Goal: Entertainment & Leisure: Consume media (video, audio)

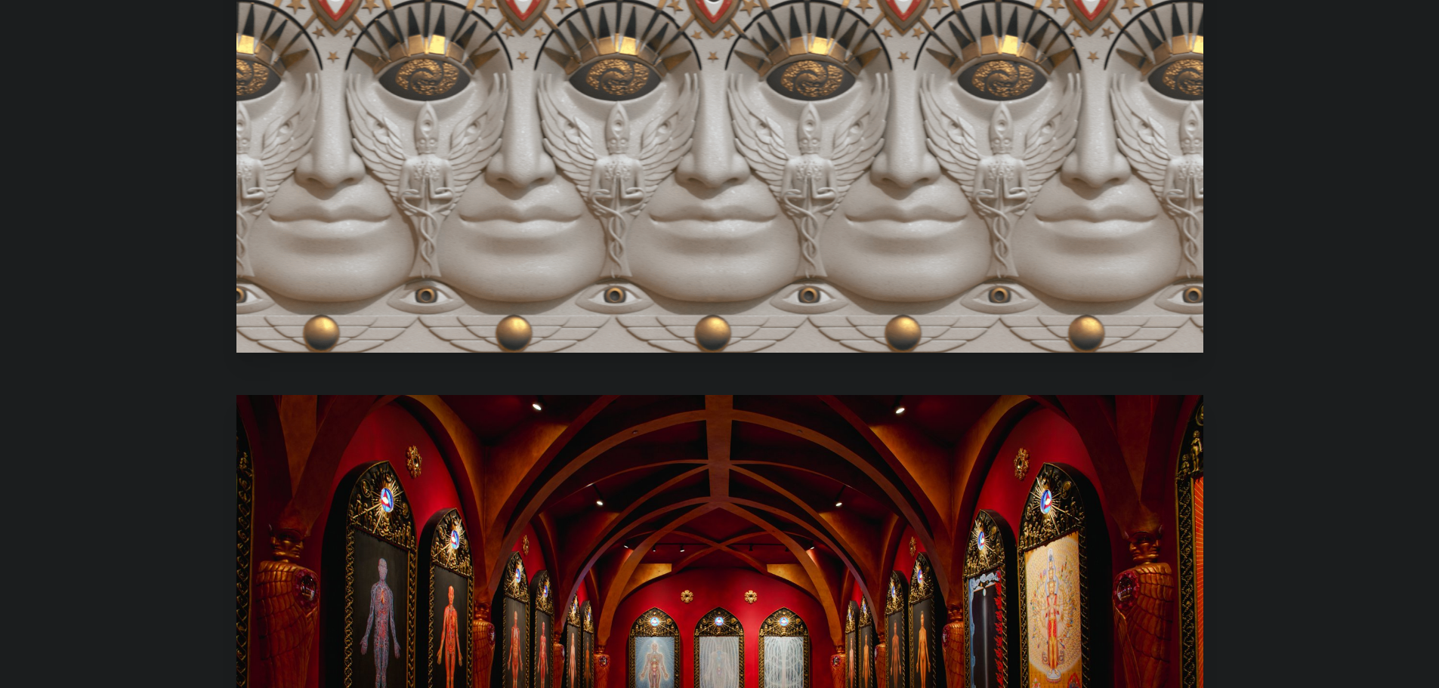
scroll to position [982, 0]
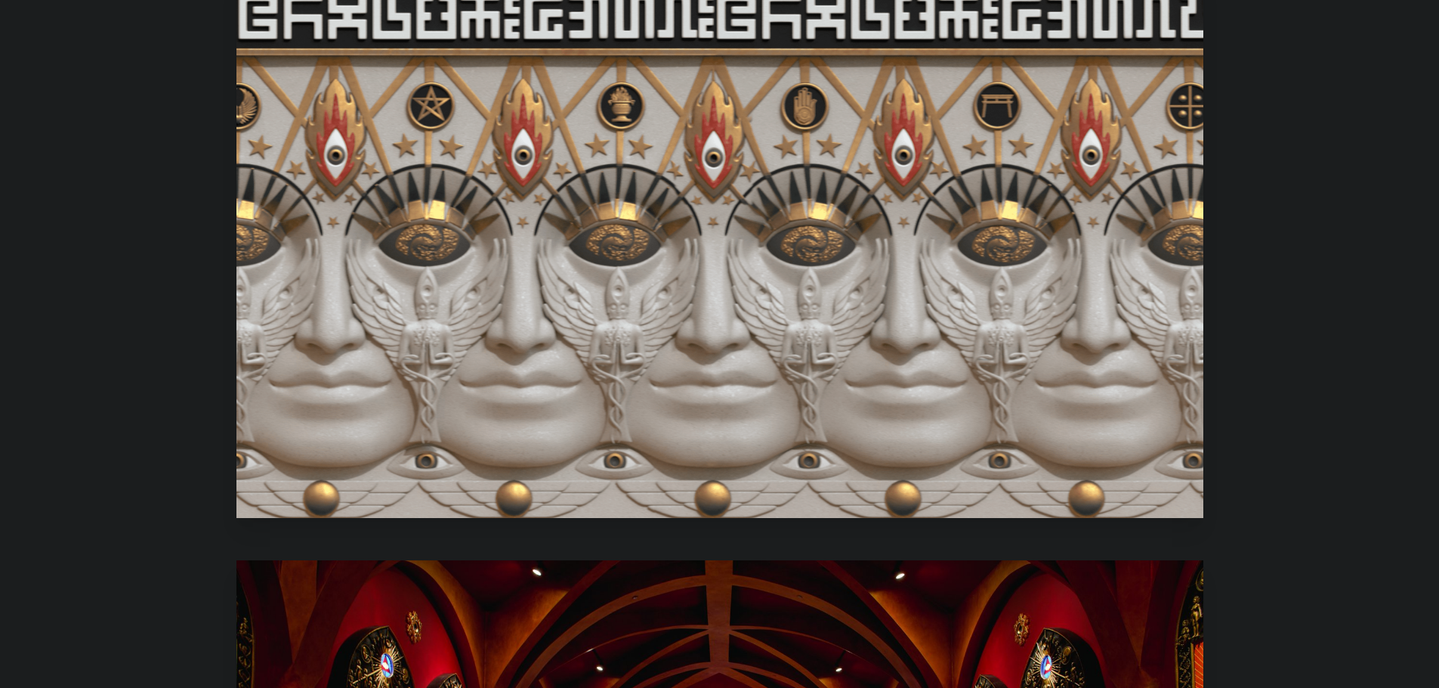
click at [635, 312] on video "Your browser does not support the video tag." at bounding box center [719, 246] width 967 height 543
click at [960, 218] on video "Your browser does not support the video tag." at bounding box center [719, 246] width 967 height 543
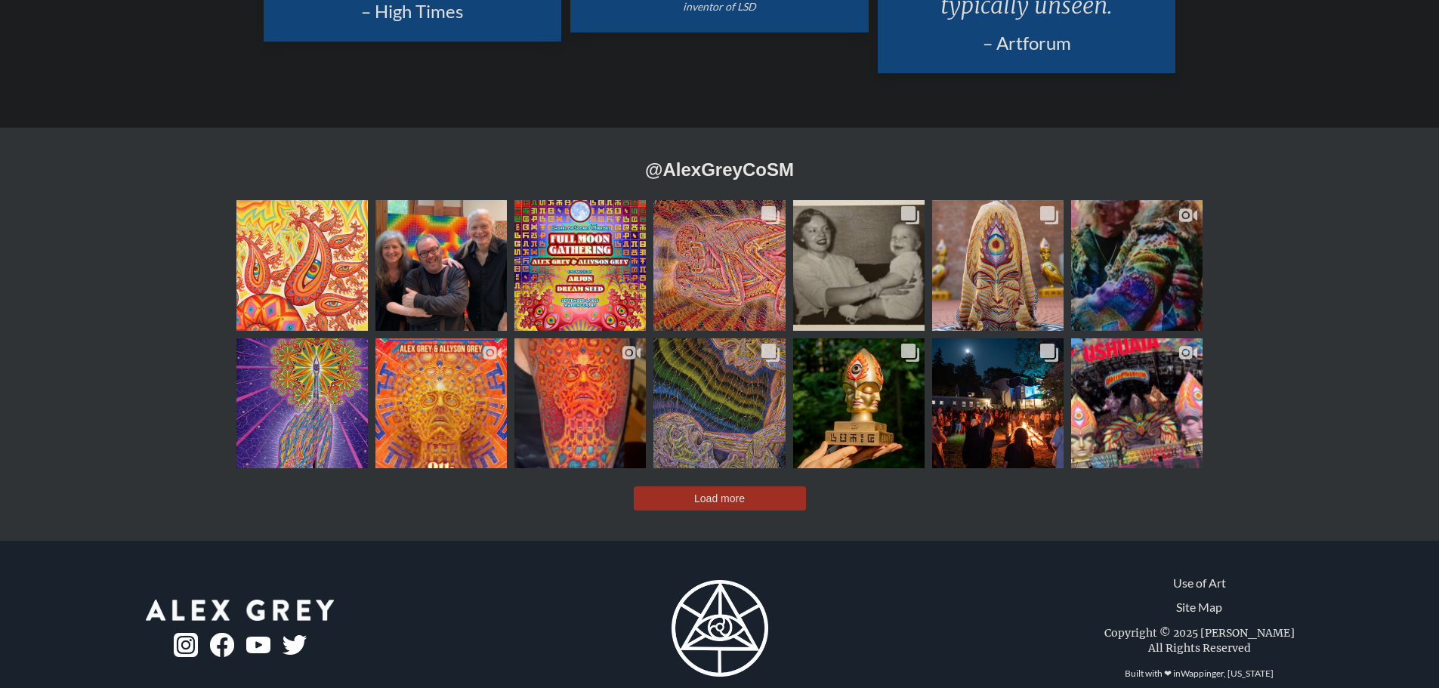
scroll to position [3746, 0]
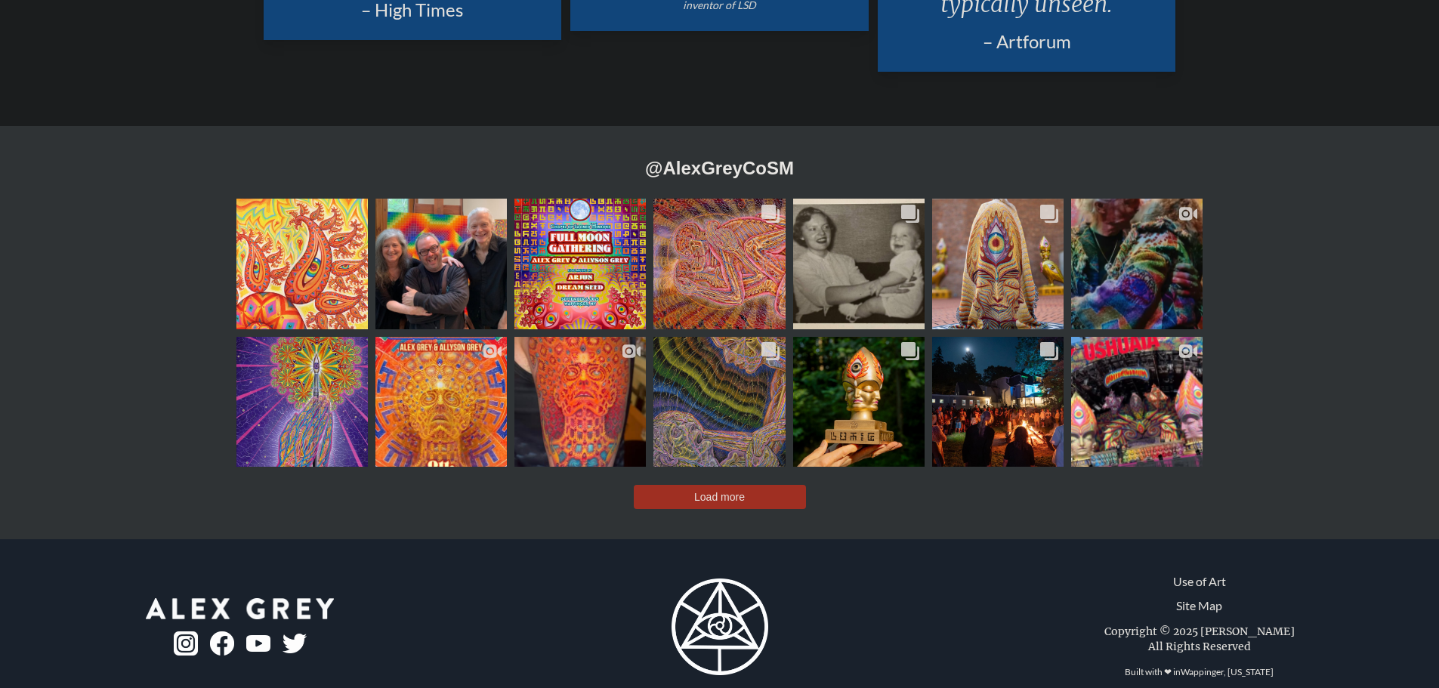
click at [742, 485] on button "Load more" at bounding box center [720, 497] width 172 height 24
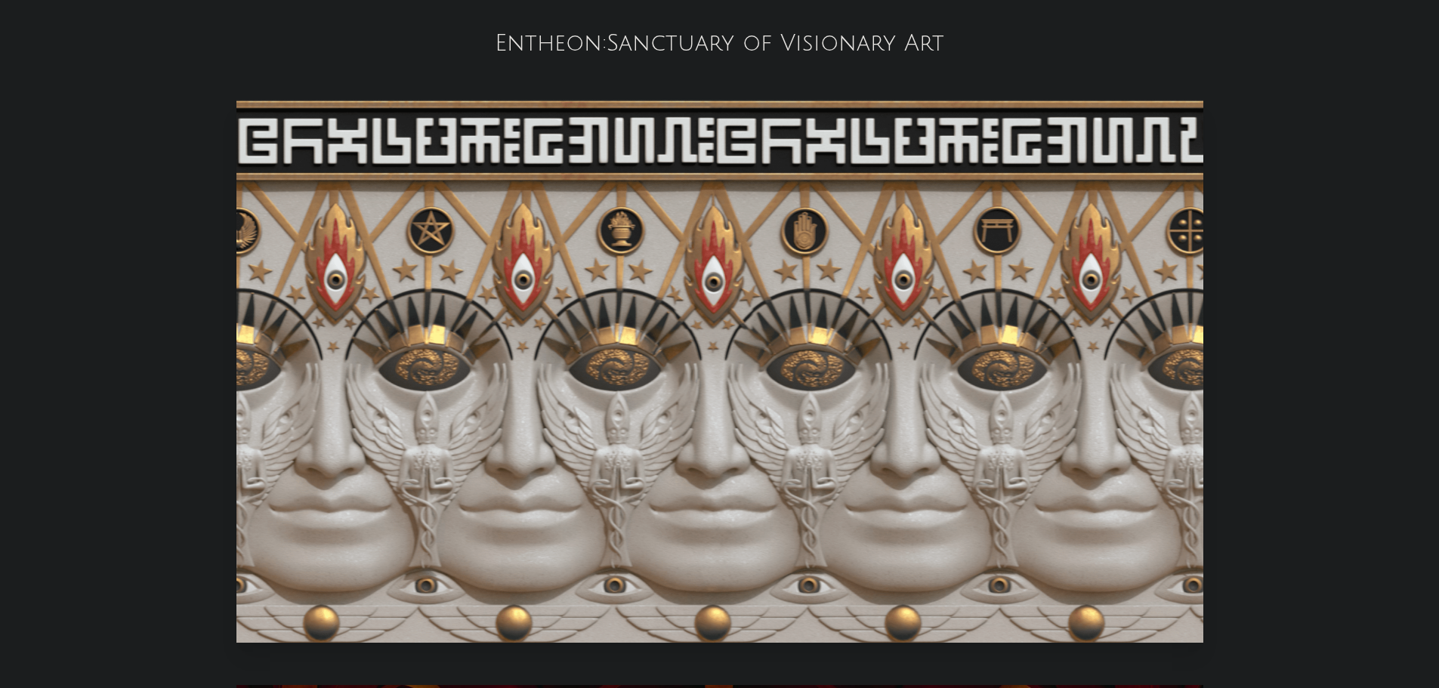
scroll to position [865, 0]
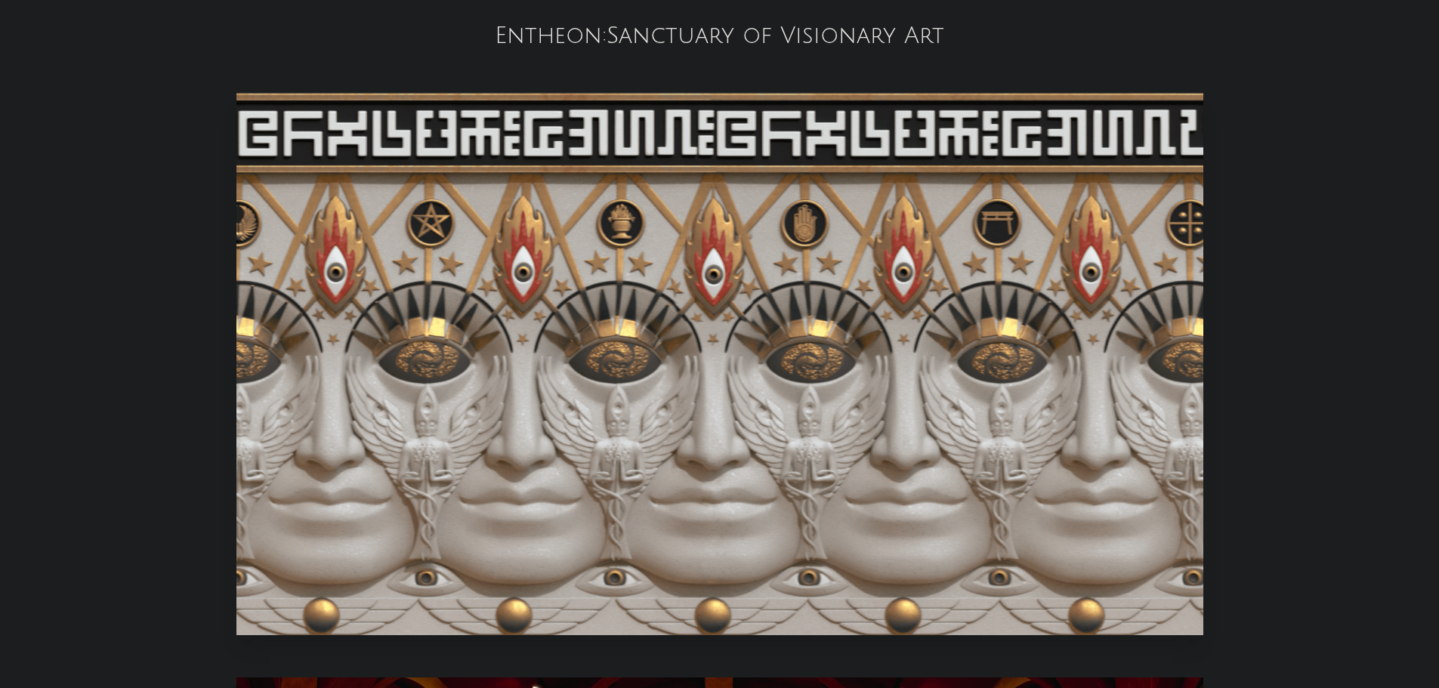
drag, startPoint x: 378, startPoint y: 445, endPoint x: 117, endPoint y: 425, distance: 261.3
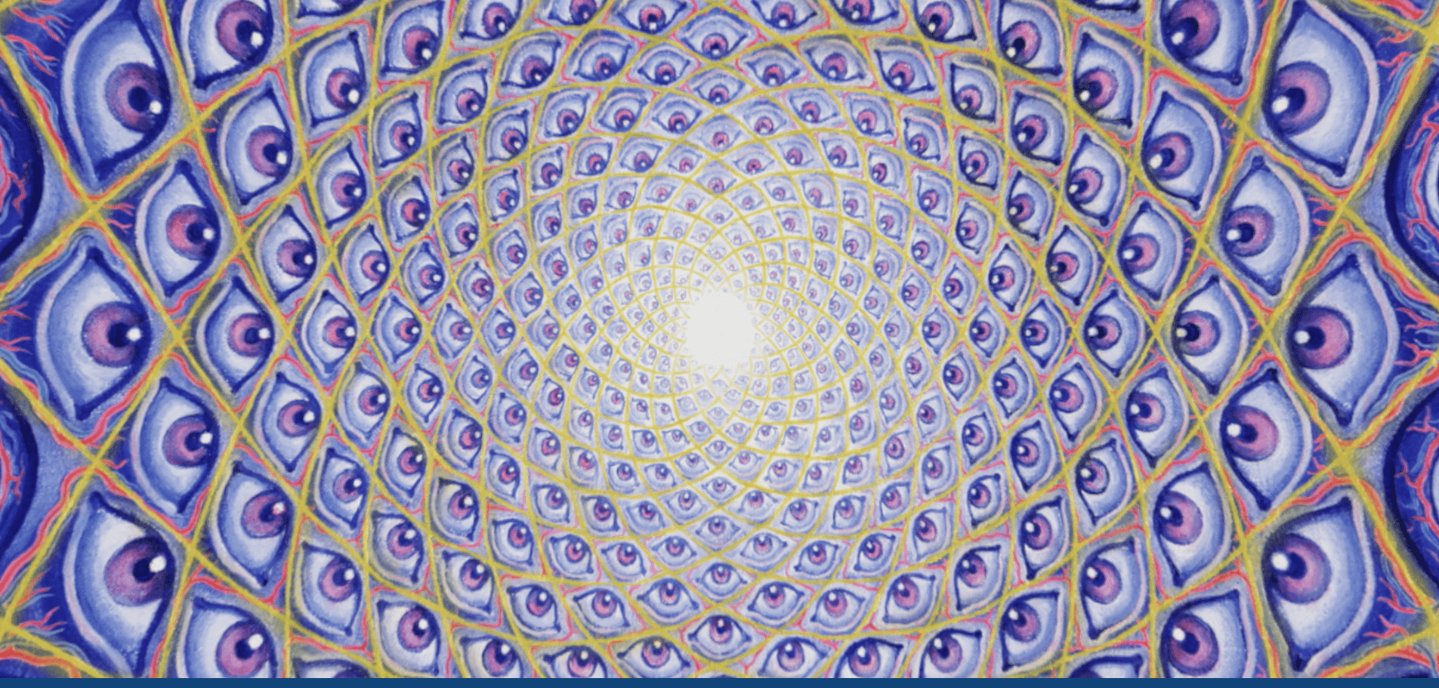
scroll to position [76, 0]
